Goal: Register for event/course

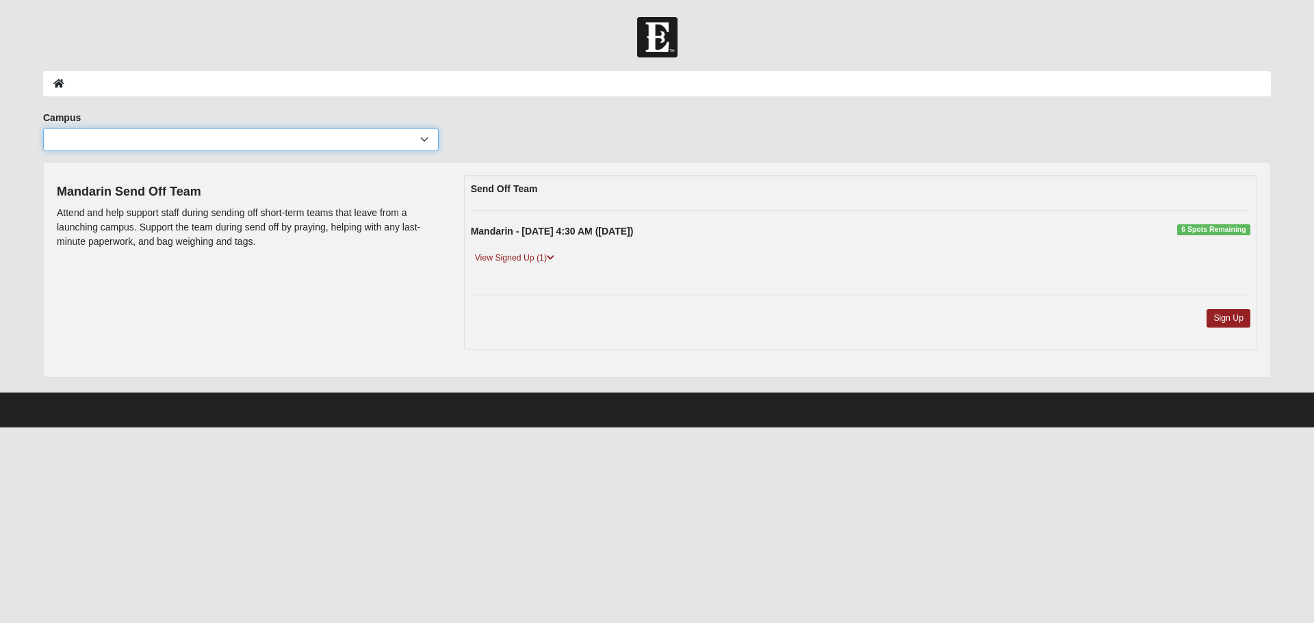
click at [166, 137] on select "Arlington Baymeadows College Park Orlando (Coming Soon) Eleven22 Online Fleming…" at bounding box center [241, 139] width 396 height 23
select select "2"
click at [43, 128] on select "Arlington Baymeadows College Park Orlando (Coming Soon) Eleven22 Online Fleming…" at bounding box center [241, 139] width 396 height 23
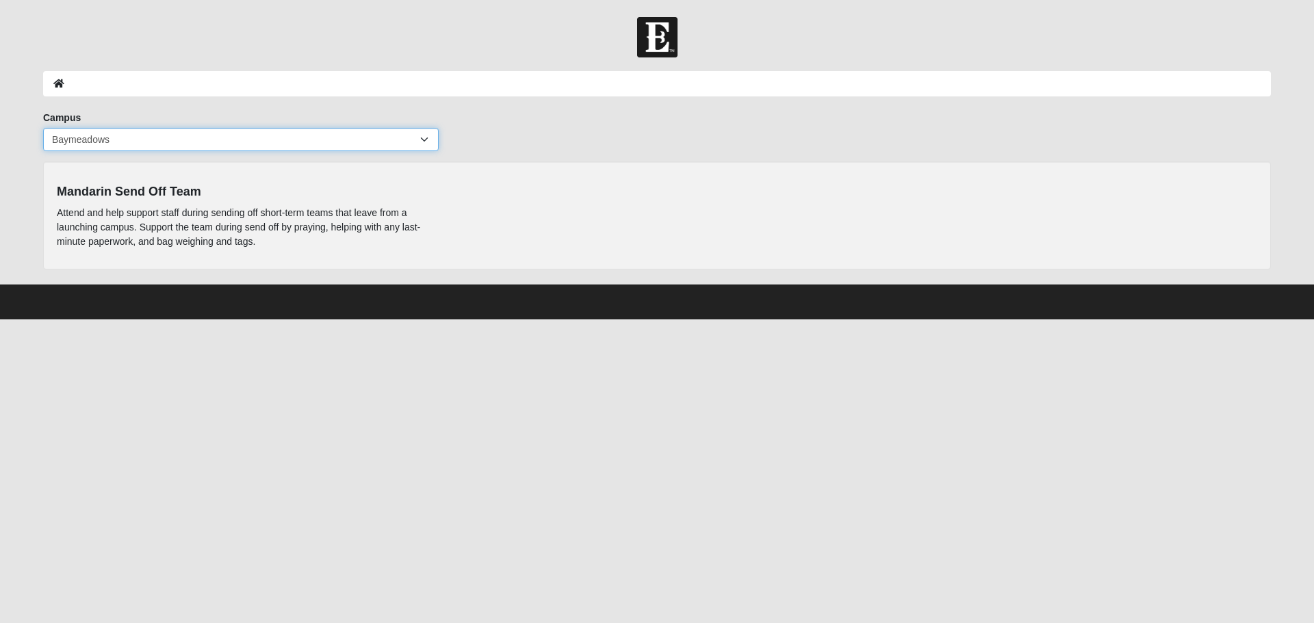
click at [346, 135] on select "Arlington Baymeadows College Park Orlando (Coming Soon) Eleven22 Online Fleming…" at bounding box center [241, 139] width 396 height 23
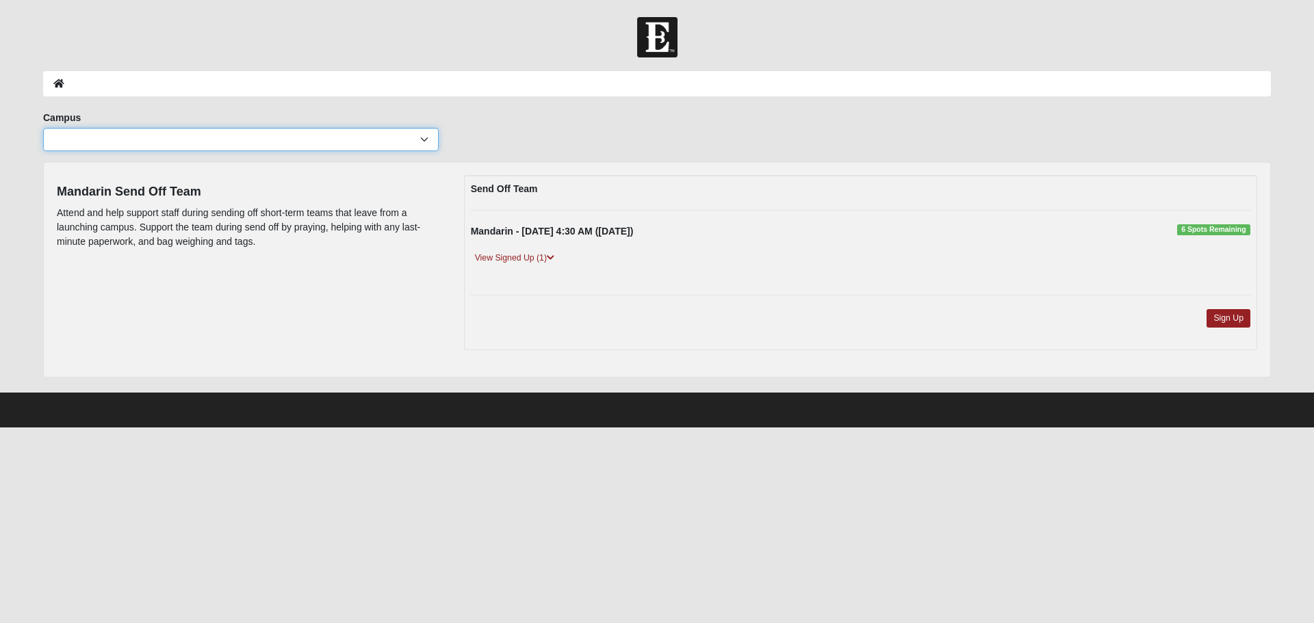
click at [327, 140] on select "Arlington Baymeadows College Park Orlando (Coming Soon) Eleven22 Online Fleming…" at bounding box center [241, 139] width 396 height 23
select select "4"
click at [43, 128] on select "Arlington Baymeadows College Park Orlando (Coming Soon) Eleven22 Online Fleming…" at bounding box center [241, 139] width 396 height 23
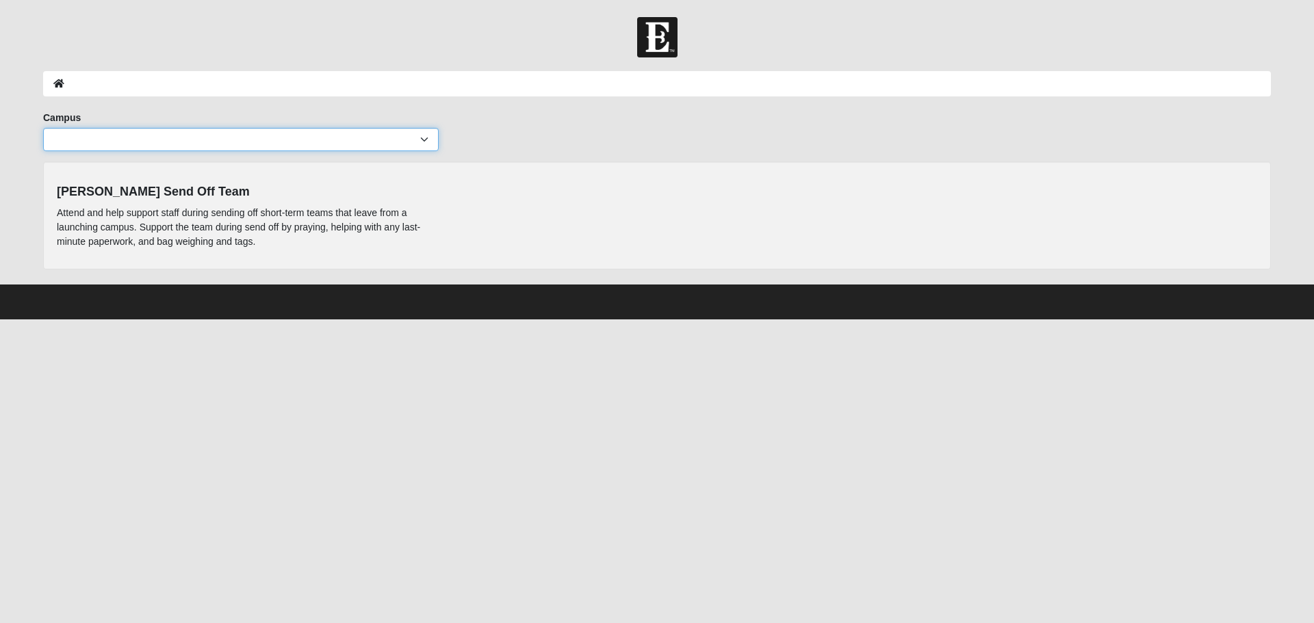
click at [387, 142] on select "Arlington Baymeadows College Park Orlando (Coming Soon) Eleven22 Online Fleming…" at bounding box center [241, 139] width 396 height 23
select select "4"
click at [43, 128] on select "Arlington Baymeadows College Park Orlando (Coming Soon) Eleven22 Online Fleming…" at bounding box center [241, 139] width 396 height 23
click at [274, 144] on select "Arlington Baymeadows College Park Orlando (Coming Soon) Eleven22 Online Fleming…" at bounding box center [241, 139] width 396 height 23
